Goal: Register for event/course

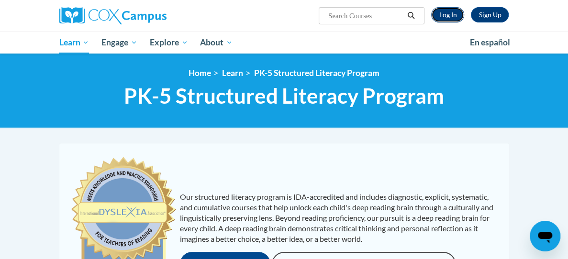
click at [464, 15] on link "Log In" at bounding box center [447, 14] width 33 height 15
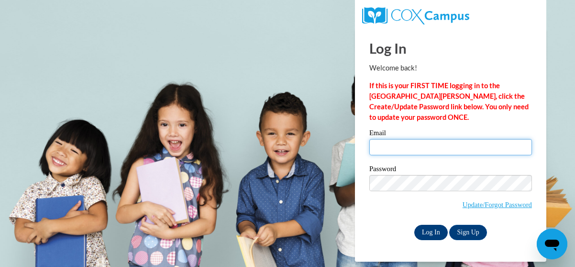
type input "mcsorlhe@wauwatosa.k12.wi.us"
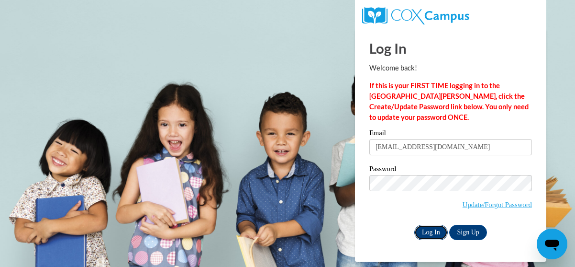
click at [424, 232] on input "Log In" at bounding box center [432, 232] width 34 height 15
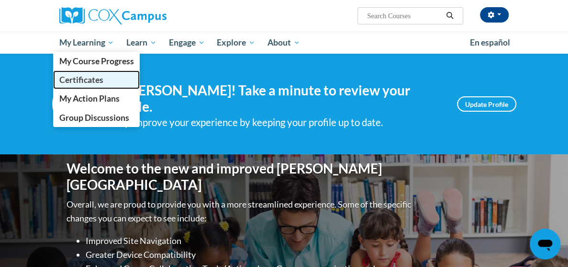
click at [59, 79] on span "Certificates" at bounding box center [81, 80] width 44 height 10
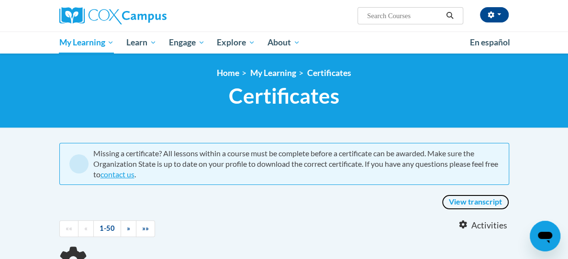
click at [509, 195] on link "View transcript" at bounding box center [476, 202] width 68 height 15
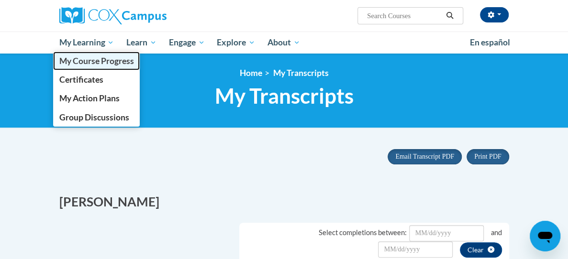
click at [59, 60] on span "My Course Progress" at bounding box center [96, 61] width 75 height 10
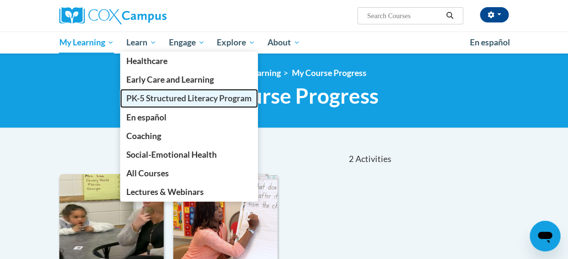
click at [126, 98] on span "PK-5 Structured Literacy Program" at bounding box center [188, 98] width 125 height 10
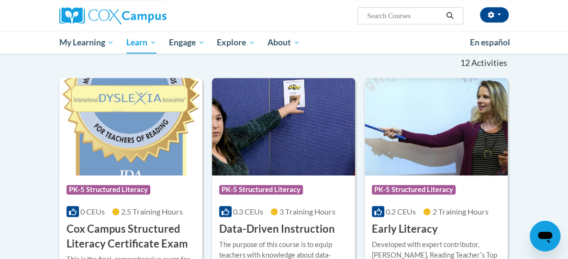
scroll to position [383, 0]
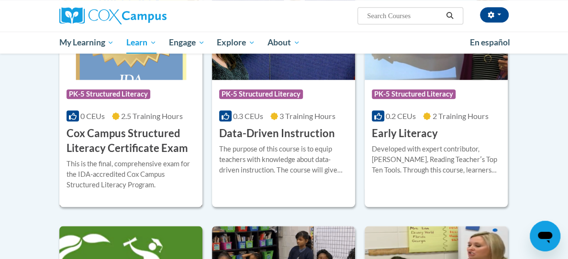
click at [119, 133] on h3 "Cox Campus Structured Literacy Certificate Exam" at bounding box center [131, 141] width 129 height 30
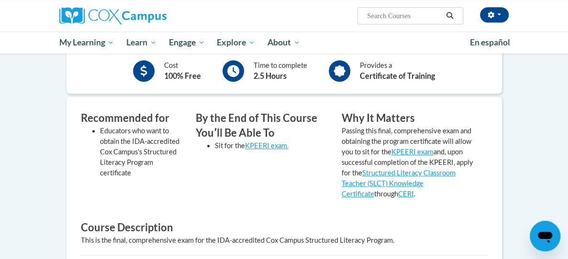
scroll to position [192, 0]
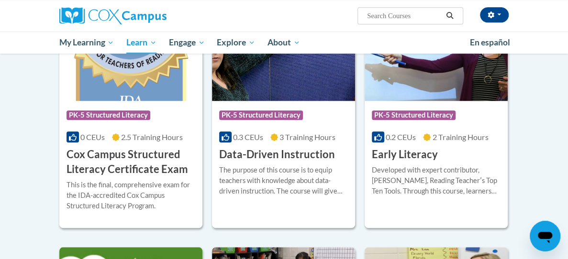
scroll to position [410, 0]
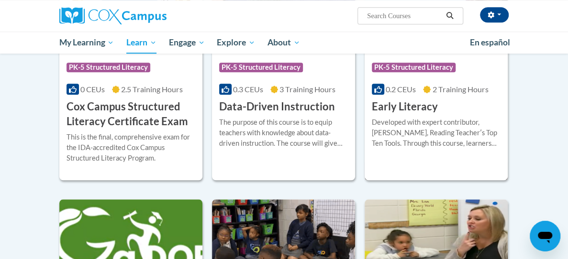
click at [417, 106] on h3 "Early Literacy" at bounding box center [405, 107] width 66 height 15
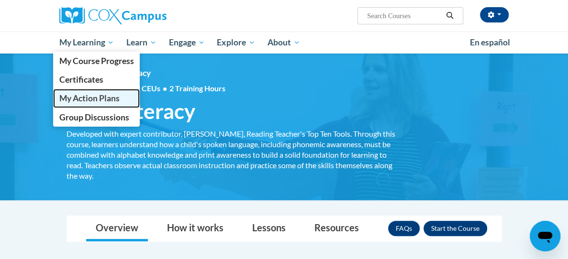
click at [59, 99] on span "My Action Plans" at bounding box center [89, 98] width 60 height 10
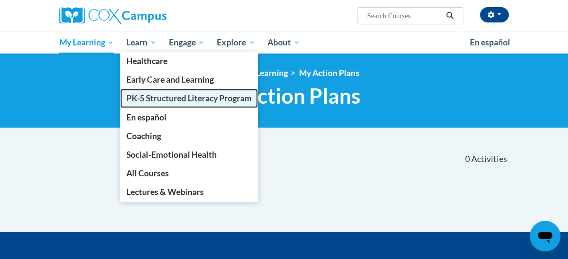
click at [126, 96] on span "PK-5 Structured Literacy Program" at bounding box center [188, 98] width 125 height 10
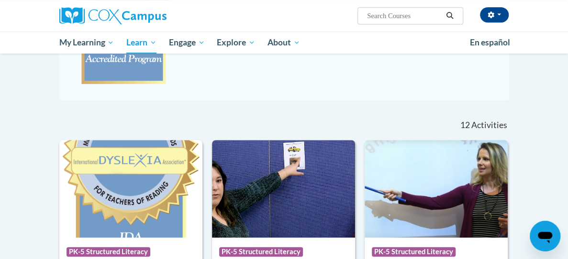
scroll to position [321, 0]
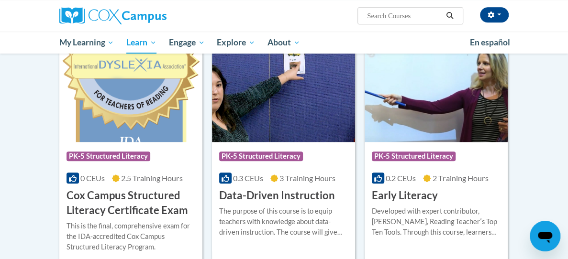
click at [434, 190] on h3 "Early Literacy" at bounding box center [405, 196] width 66 height 15
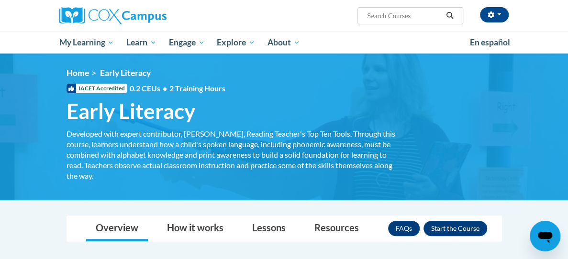
scroll to position [48, 0]
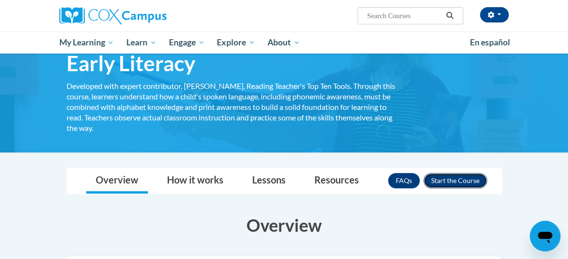
click at [487, 180] on button "Enroll" at bounding box center [456, 180] width 64 height 15
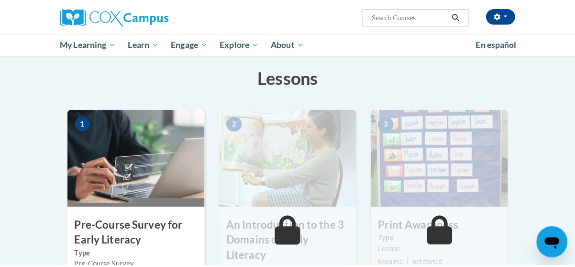
scroll to position [335, 0]
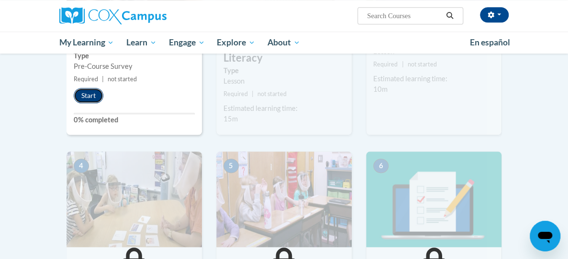
click at [74, 93] on button "Start" at bounding box center [89, 95] width 30 height 15
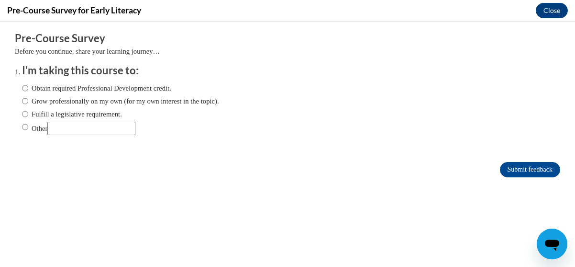
scroll to position [0, 0]
click at [22, 114] on input "Fulfill a legislative requirement." at bounding box center [25, 114] width 6 height 11
radio input "true"
click at [505, 170] on input "Submit feedback" at bounding box center [530, 169] width 60 height 15
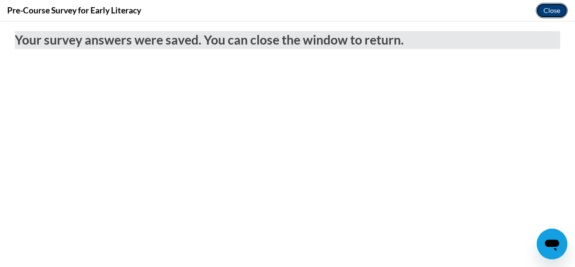
click at [552, 10] on button "Close" at bounding box center [552, 10] width 32 height 15
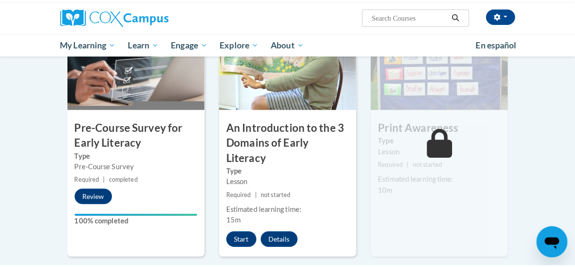
scroll to position [287, 0]
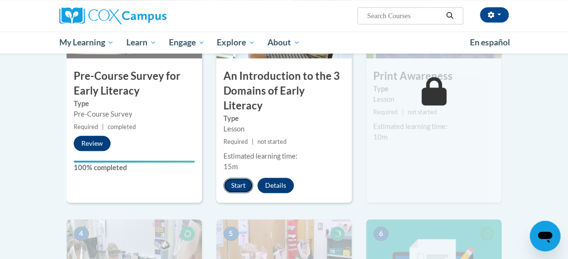
click at [225, 178] on button "Start" at bounding box center [239, 185] width 30 height 15
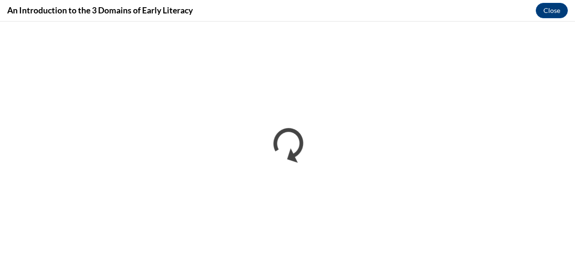
scroll to position [0, 0]
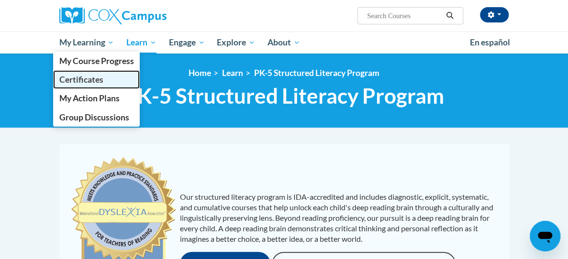
click at [59, 79] on span "Certificates" at bounding box center [81, 80] width 44 height 10
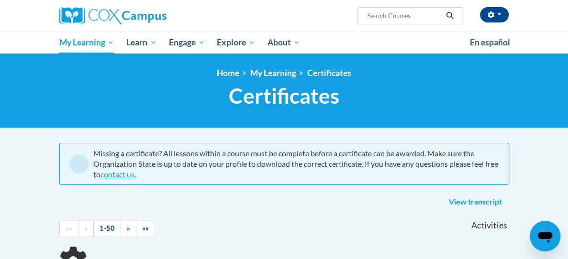
scroll to position [96, 0]
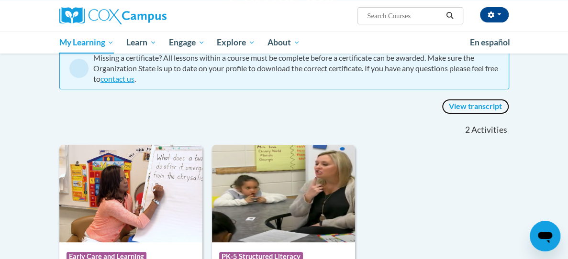
click at [509, 99] on link "View transcript" at bounding box center [476, 106] width 68 height 15
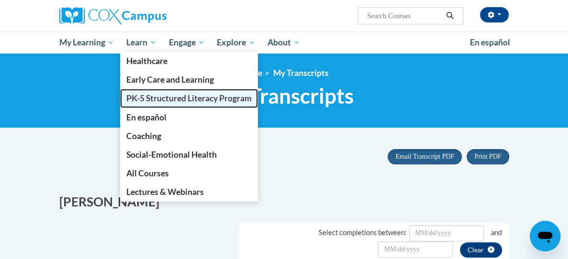
click at [126, 98] on span "PK-5 Structured Literacy Program" at bounding box center [188, 98] width 125 height 10
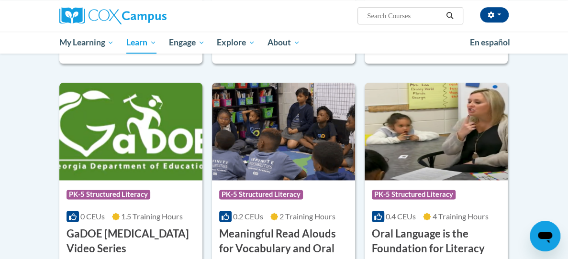
scroll to position [575, 0]
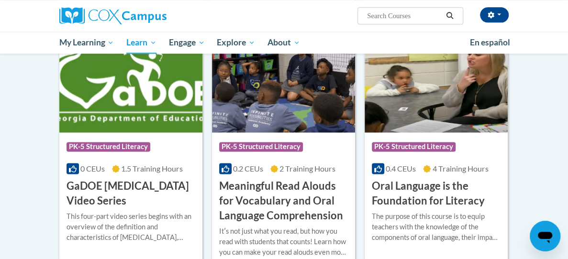
click at [87, 187] on h3 "GaDOE [MEDICAL_DATA] Video Series" at bounding box center [131, 194] width 129 height 30
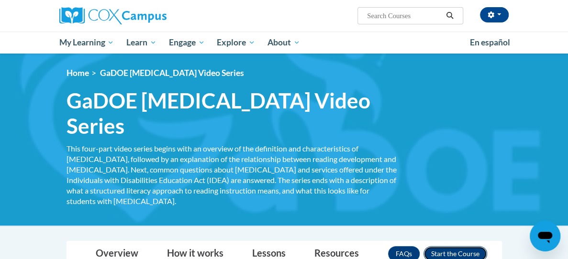
click at [487, 247] on button "Enroll" at bounding box center [456, 254] width 64 height 15
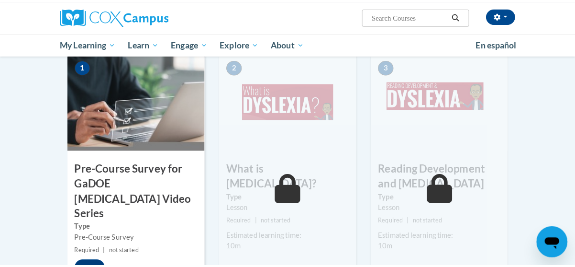
scroll to position [287, 0]
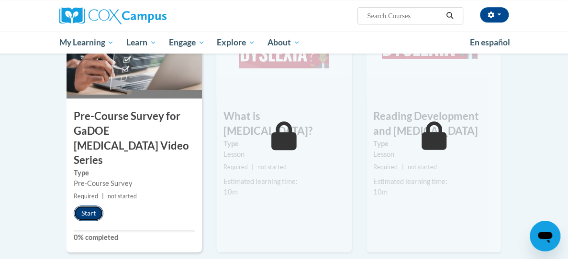
click at [74, 206] on button "Start" at bounding box center [89, 213] width 30 height 15
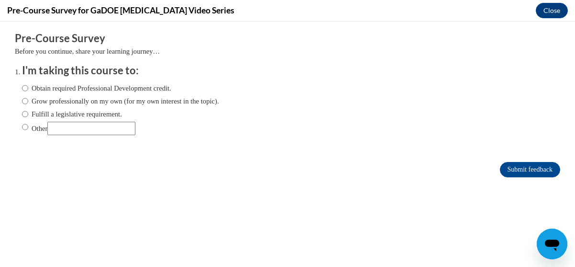
scroll to position [0, 0]
click at [22, 113] on input "Fulfill a legislative requirement." at bounding box center [25, 114] width 6 height 11
radio input "true"
click at [526, 171] on input "Submit feedback" at bounding box center [530, 169] width 60 height 15
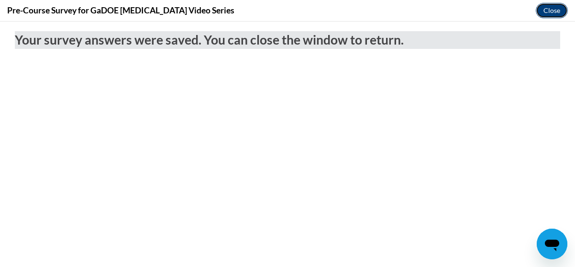
click at [555, 13] on button "Close" at bounding box center [552, 10] width 32 height 15
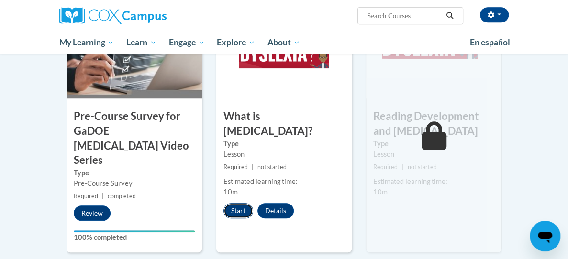
click at [224, 203] on button "Start" at bounding box center [239, 210] width 30 height 15
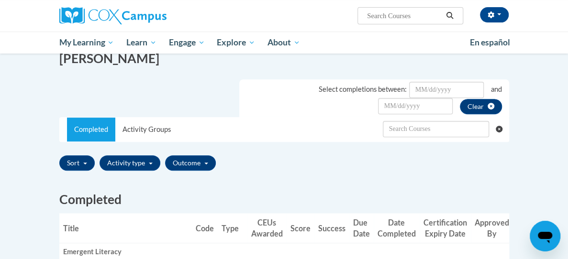
scroll to position [287, 0]
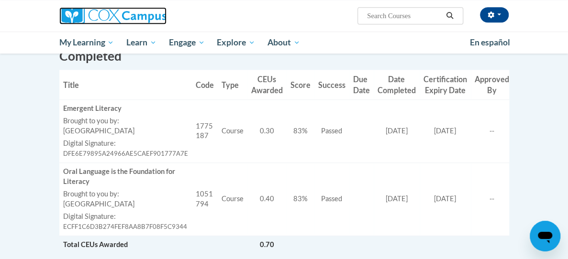
click at [110, 15] on img at bounding box center [112, 15] width 107 height 17
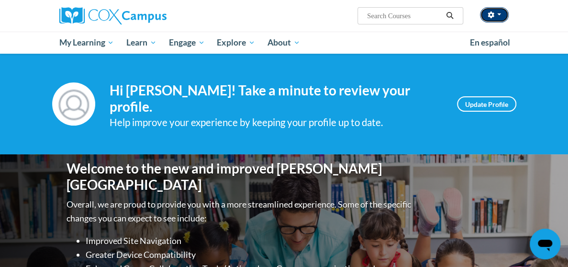
click at [509, 17] on button "button" at bounding box center [494, 14] width 29 height 15
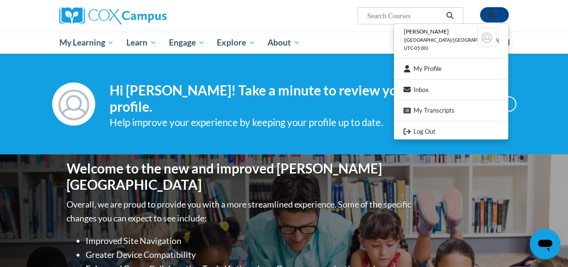
scroll to position [239, 0]
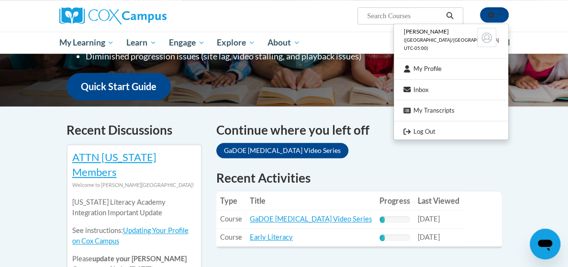
click at [350, 71] on div "Overall, we are proud to provide you with a more streamlined experience. Some o…" at bounding box center [240, 29] width 347 height 142
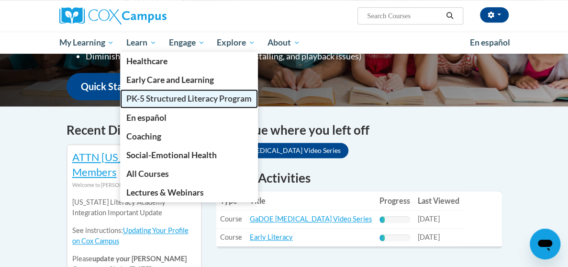
click at [126, 97] on span "PK-5 Structured Literacy Program" at bounding box center [188, 98] width 125 height 10
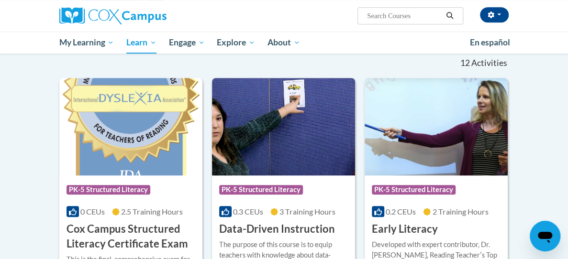
scroll to position [383, 0]
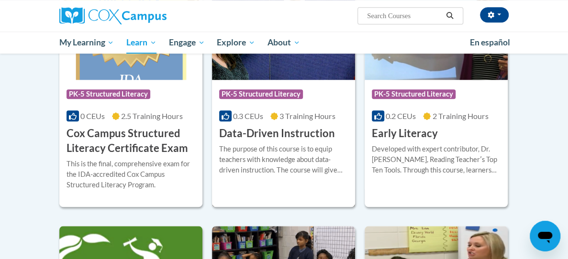
click at [313, 93] on div "Course Category: PK-5 Structured Literacy" at bounding box center [283, 96] width 129 height 22
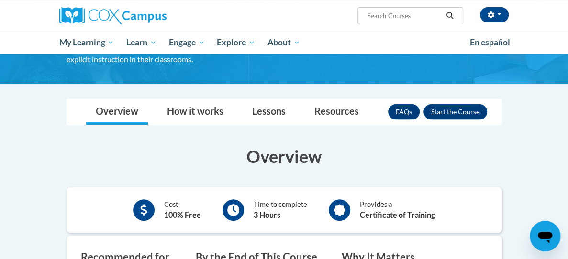
scroll to position [144, 0]
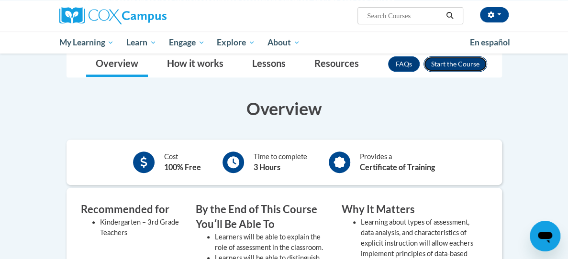
click at [487, 64] on button "Enroll" at bounding box center [456, 63] width 64 height 15
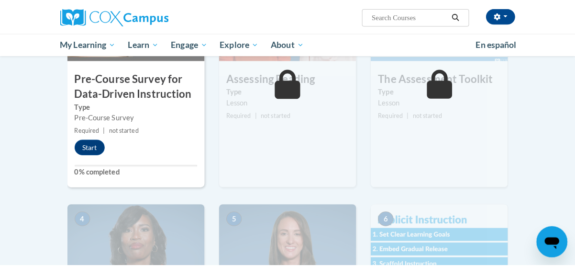
scroll to position [239, 0]
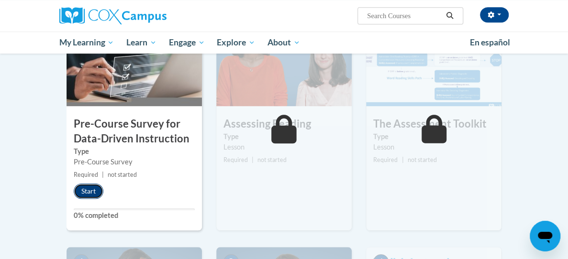
click at [74, 188] on button "Start" at bounding box center [89, 191] width 30 height 15
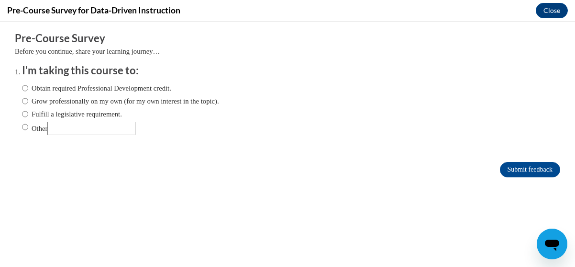
scroll to position [0, 0]
click at [22, 113] on input "Fulfill a legislative requirement." at bounding box center [25, 114] width 6 height 11
radio input "true"
click at [529, 169] on input "Submit feedback" at bounding box center [530, 169] width 60 height 15
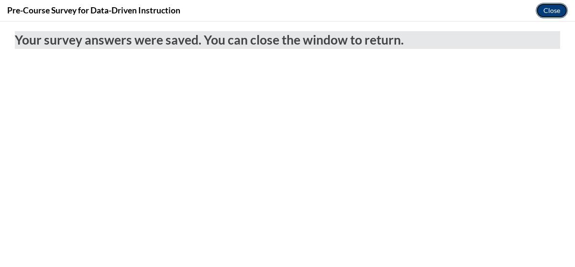
click at [551, 14] on button "Close" at bounding box center [552, 10] width 32 height 15
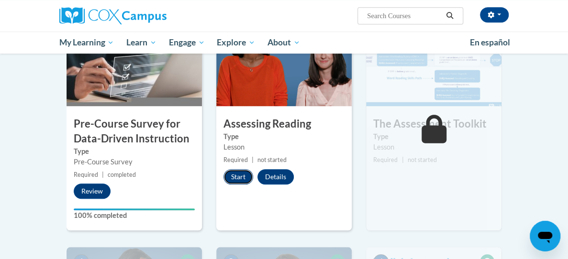
click at [230, 178] on button "Start" at bounding box center [239, 176] width 30 height 15
